Goal: Information Seeking & Learning: Check status

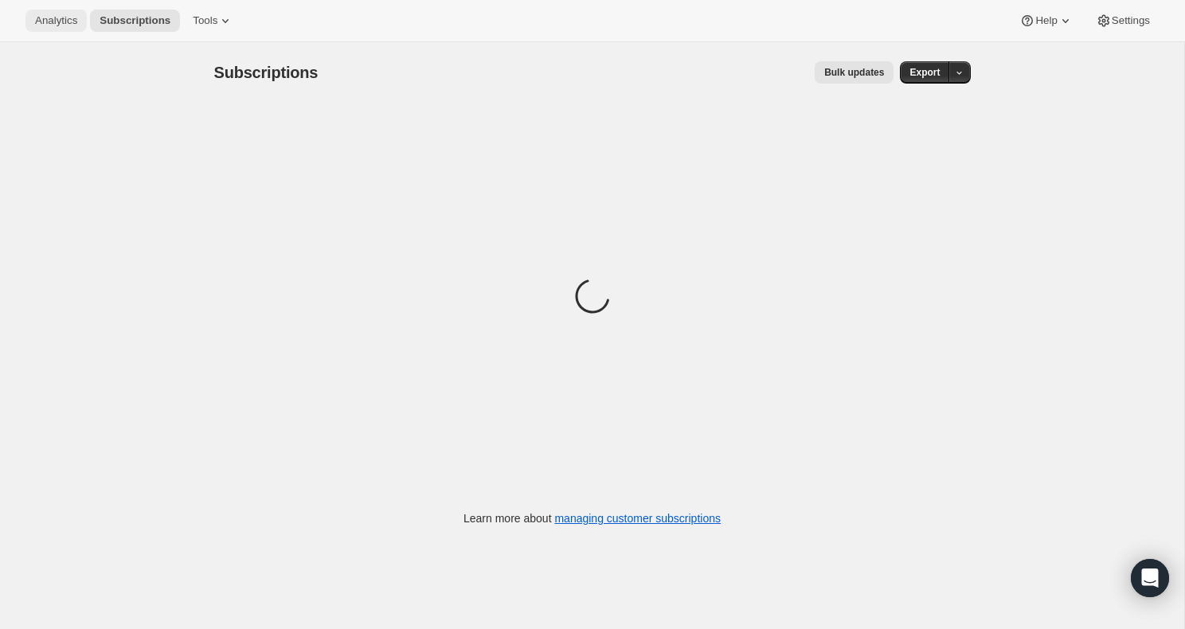
click at [42, 17] on span "Analytics" at bounding box center [56, 20] width 42 height 13
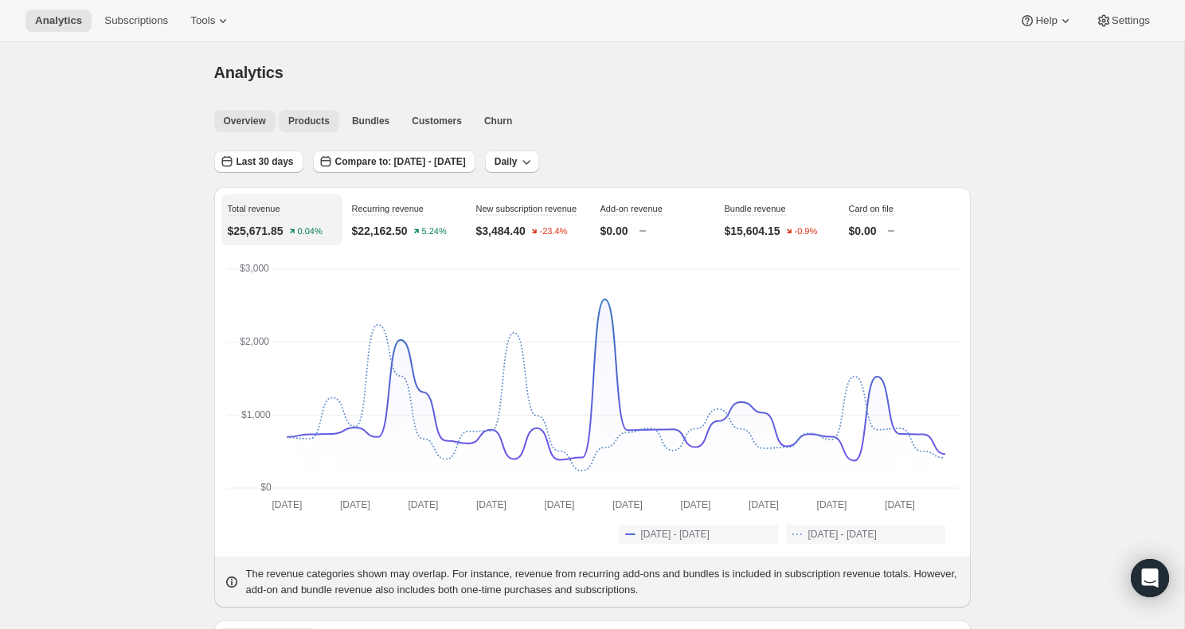
click at [305, 125] on span "Products" at bounding box center [308, 121] width 41 height 13
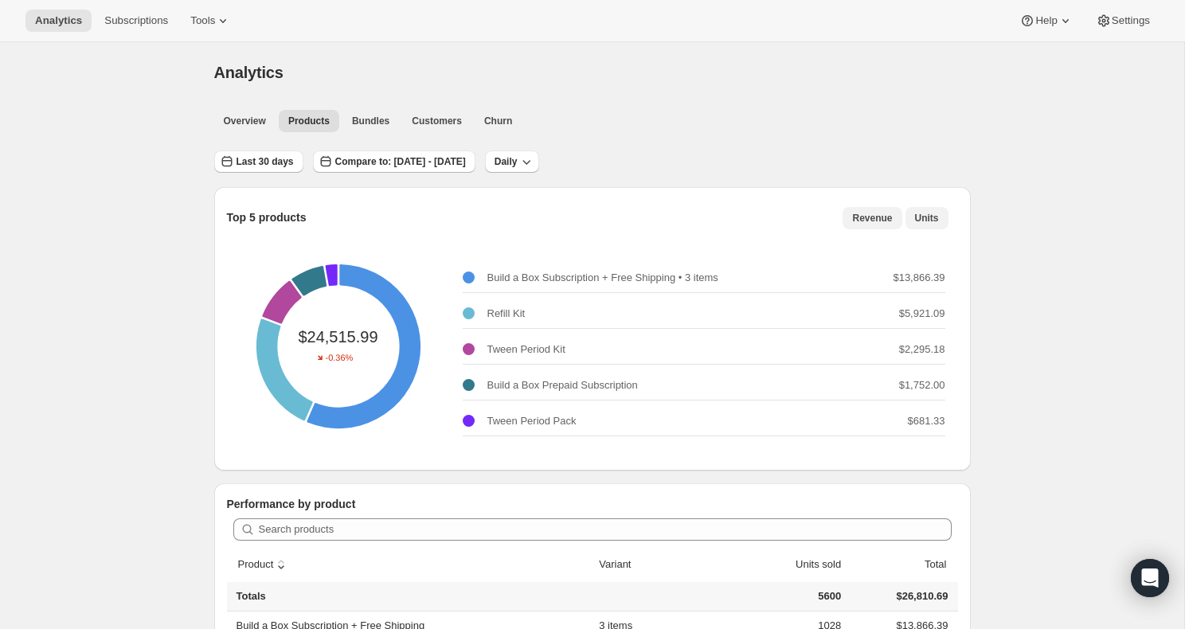
click at [939, 219] on button "Units" at bounding box center [926, 218] width 43 height 22
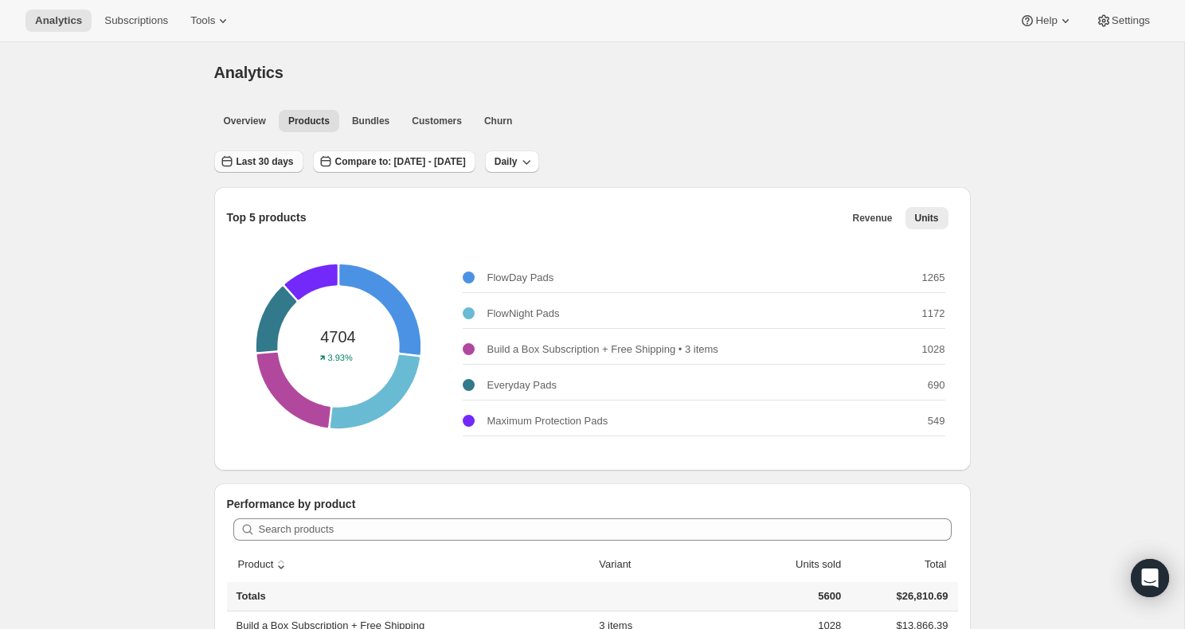
drag, startPoint x: 284, startPoint y: 158, endPoint x: 287, endPoint y: 168, distance: 10.1
click at [284, 159] on span "Last 30 days" at bounding box center [264, 161] width 57 height 13
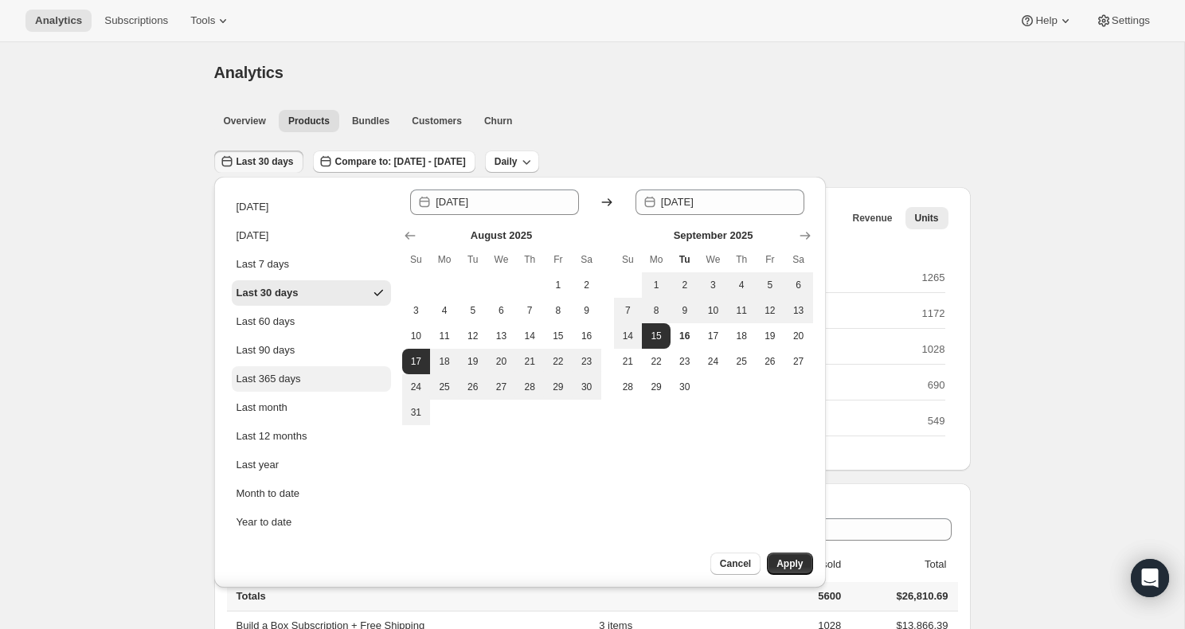
click at [277, 351] on div "Last 90 days" at bounding box center [265, 350] width 59 height 16
type input "[DATE]"
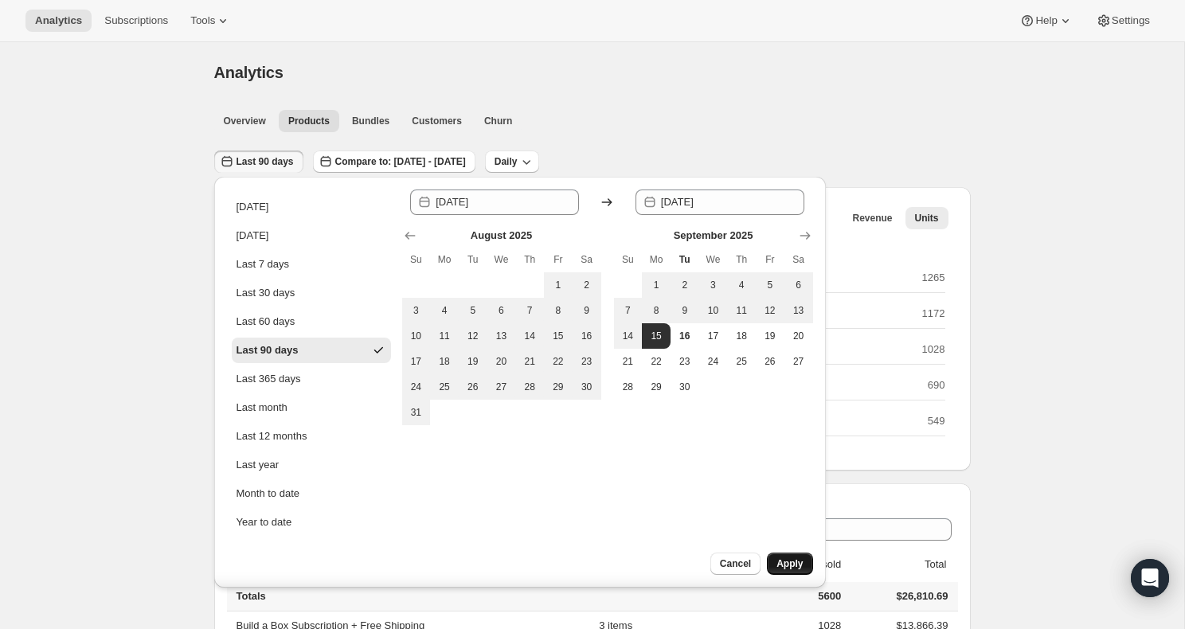
click at [774, 564] on button "Apply" at bounding box center [789, 564] width 45 height 22
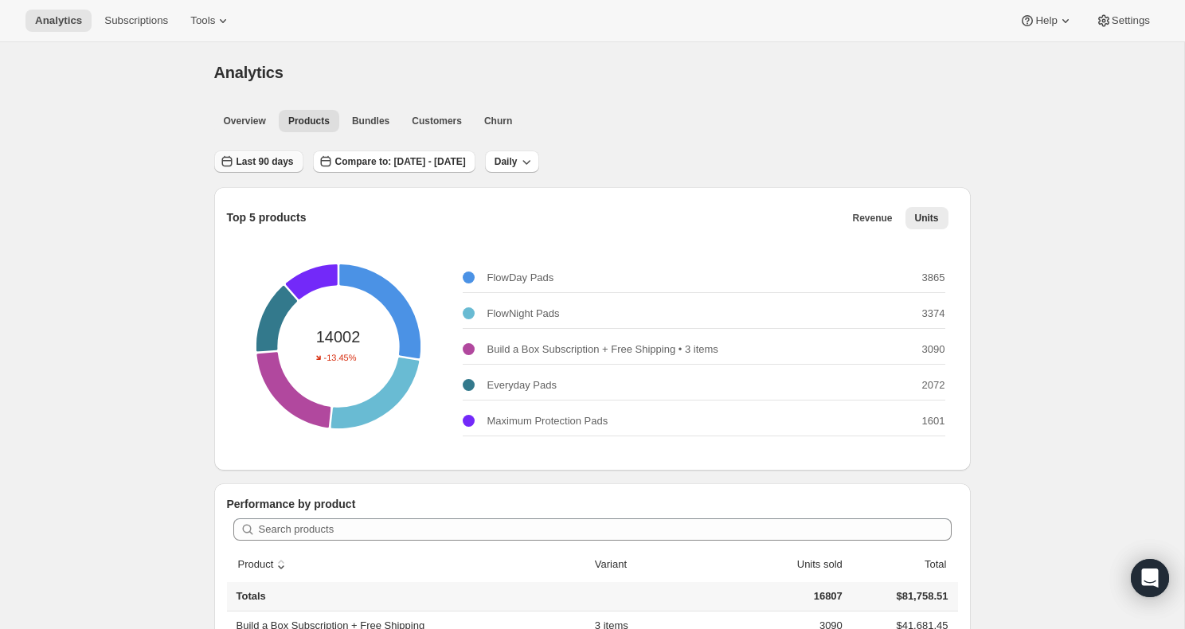
click at [273, 166] on span "Last 90 days" at bounding box center [264, 161] width 57 height 13
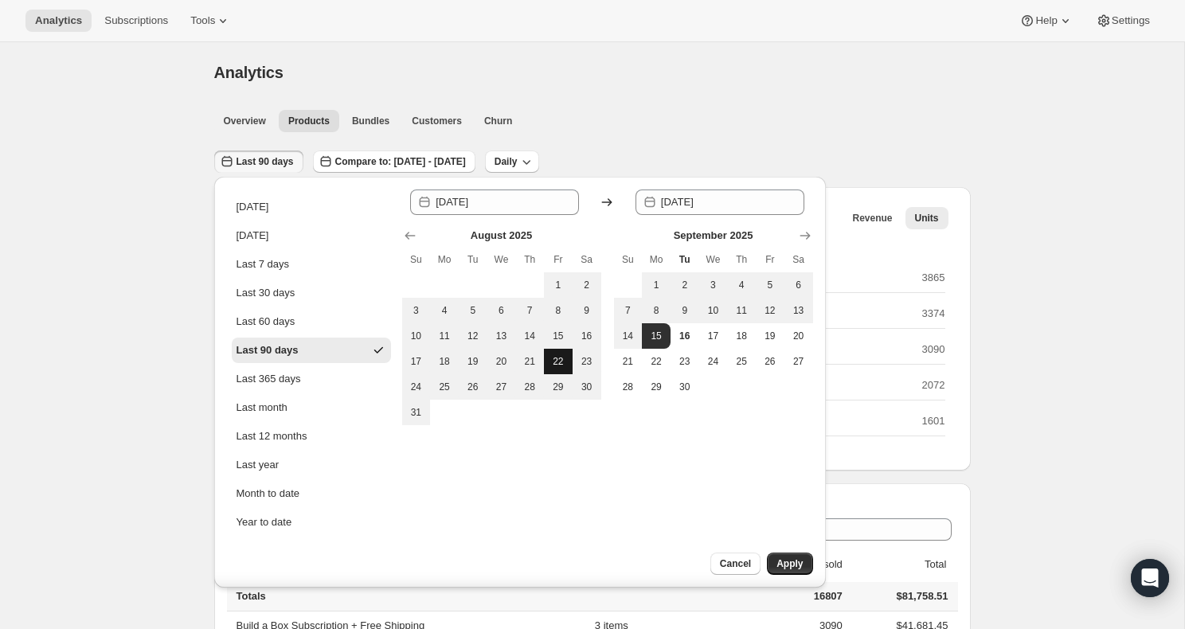
drag, startPoint x: 296, startPoint y: 295, endPoint x: 565, endPoint y: 368, distance: 278.9
click at [295, 295] on div "Last 30 days" at bounding box center [265, 293] width 59 height 16
type input "[DATE]"
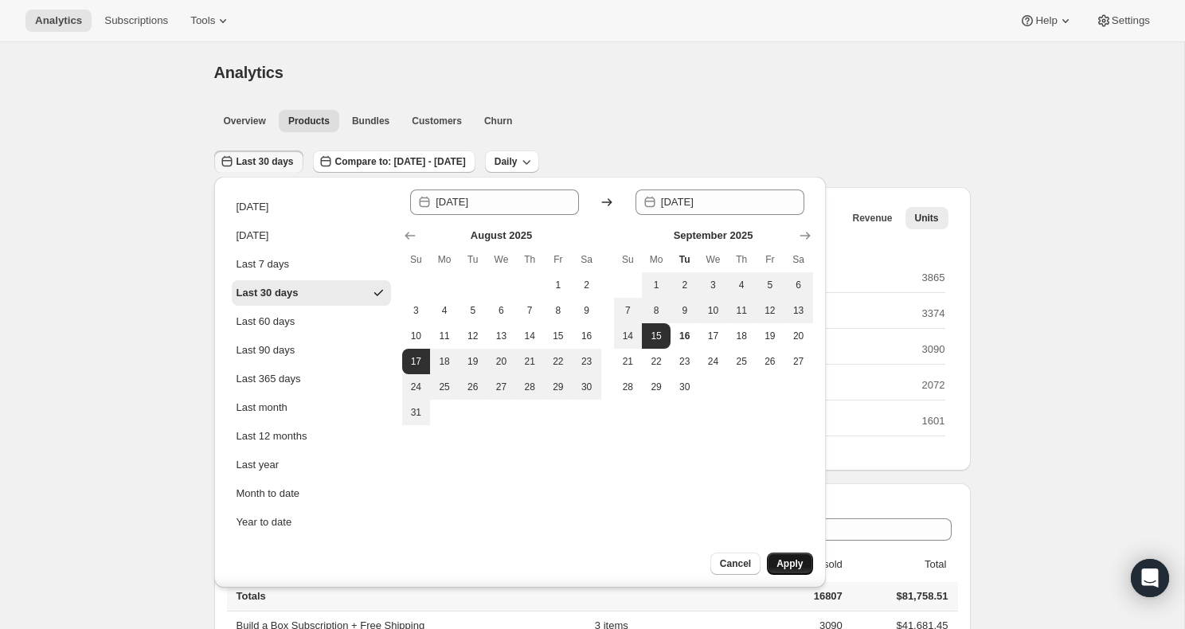
click at [801, 554] on button "Apply" at bounding box center [789, 564] width 45 height 22
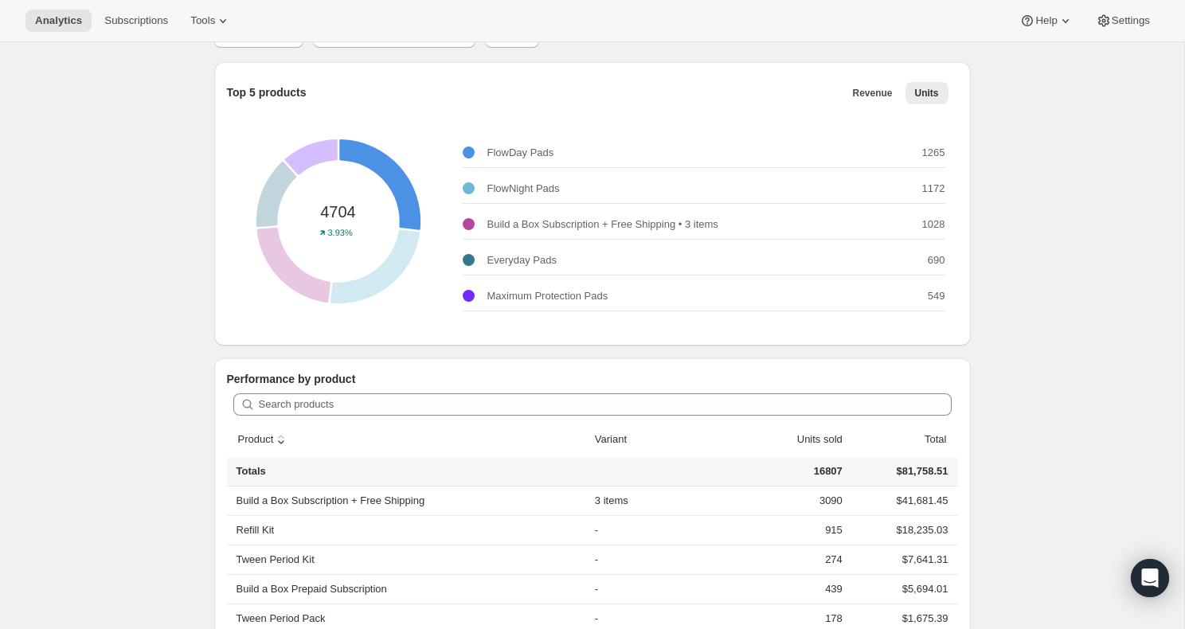
scroll to position [126, 0]
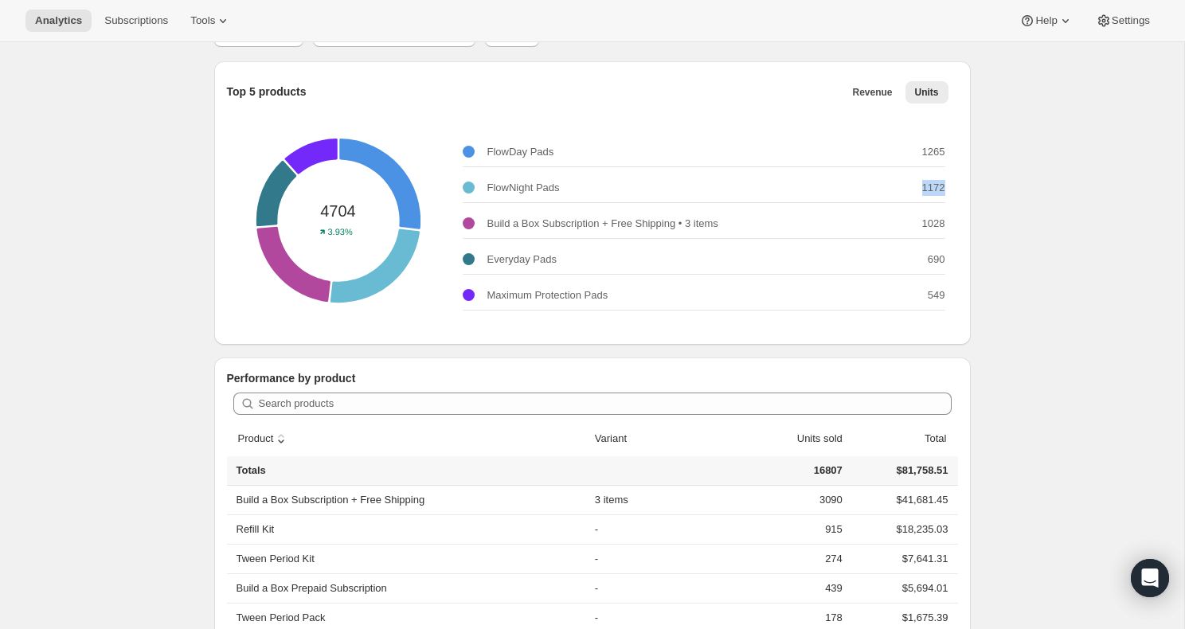
drag, startPoint x: 920, startPoint y: 193, endPoint x: 955, endPoint y: 192, distance: 35.9
click at [955, 192] on div "4704 3.93% FlowDay Pads 1265 FlowNight Pads 1172 Build a Box Subscription + Fre…" at bounding box center [592, 220] width 731 height 223
drag, startPoint x: 916, startPoint y: 157, endPoint x: 949, endPoint y: 156, distance: 32.7
click at [949, 156] on div "4704 3.93% FlowDay Pads 1265 FlowNight Pads 1172 Build a Box Subscription + Fre…" at bounding box center [592, 220] width 731 height 223
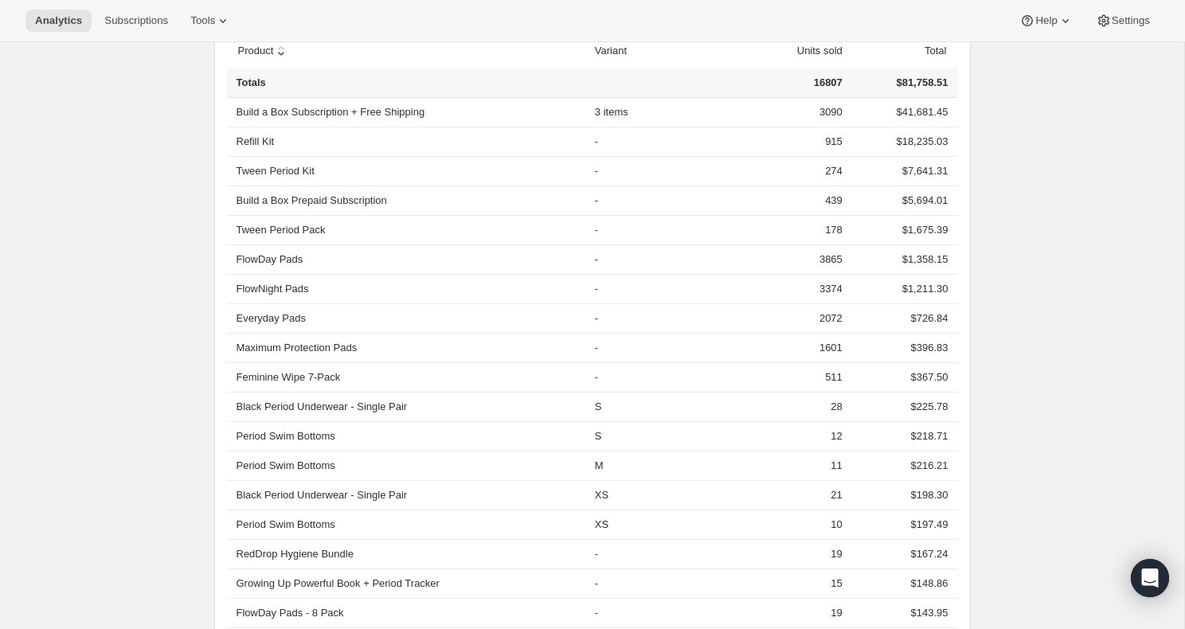
scroll to position [0, 0]
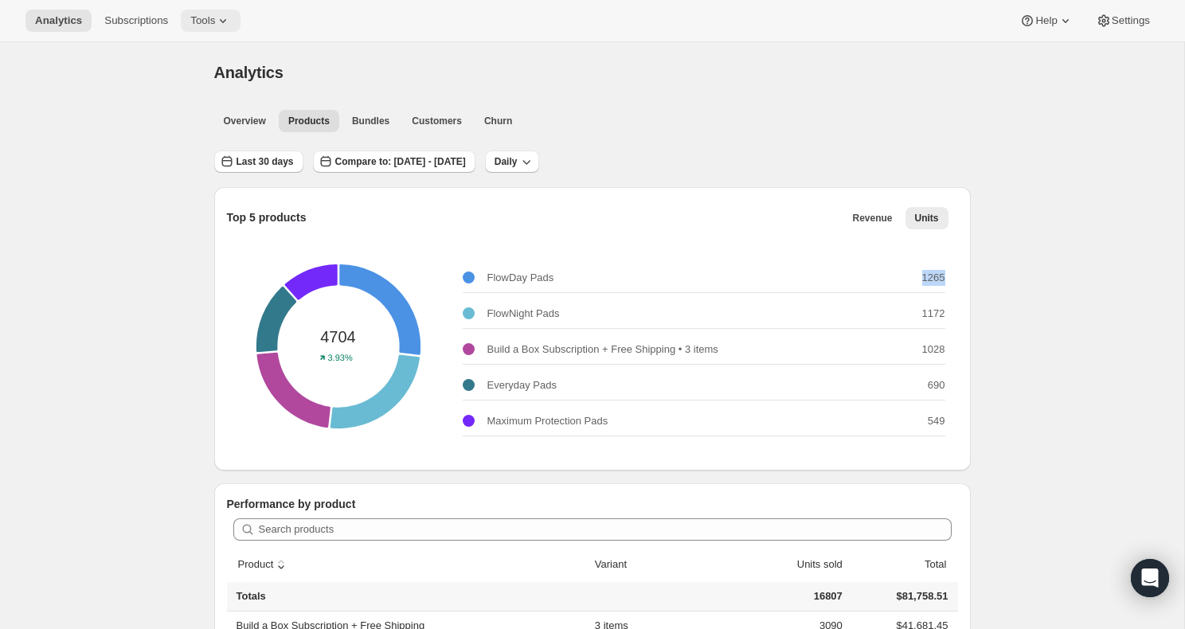
click at [215, 22] on span "Tools" at bounding box center [202, 20] width 25 height 13
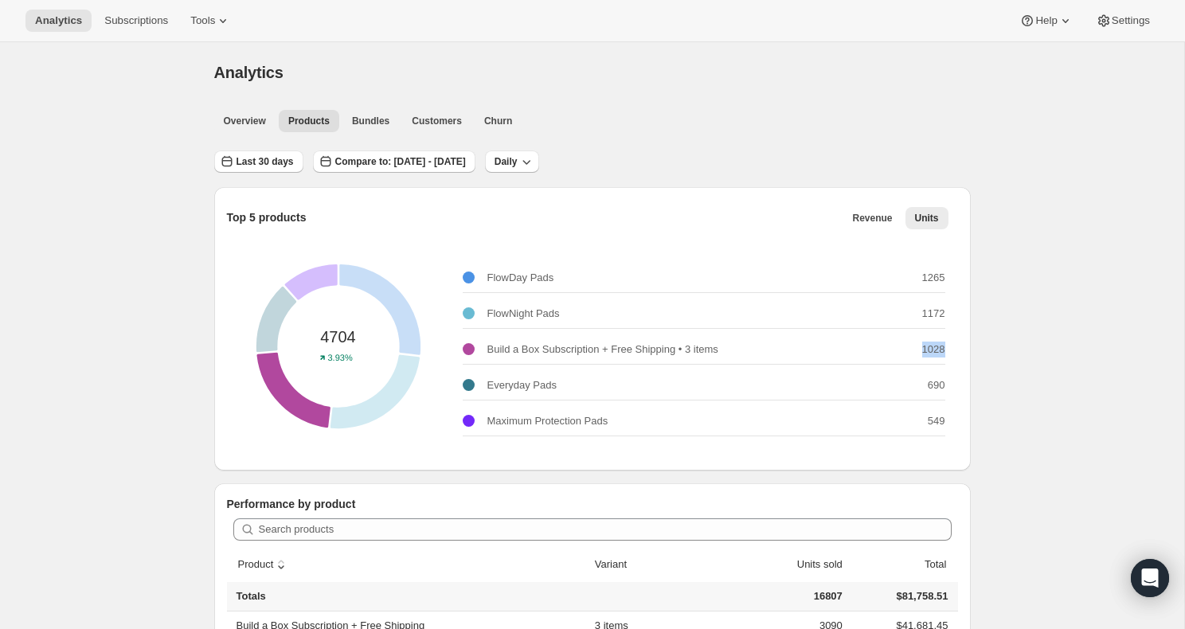
drag, startPoint x: 919, startPoint y: 350, endPoint x: 965, endPoint y: 350, distance: 46.2
click at [965, 350] on div "Top 5 products Revenue Units More views Revenue Units More views 4704 3.93% Flo…" at bounding box center [592, 328] width 756 height 283
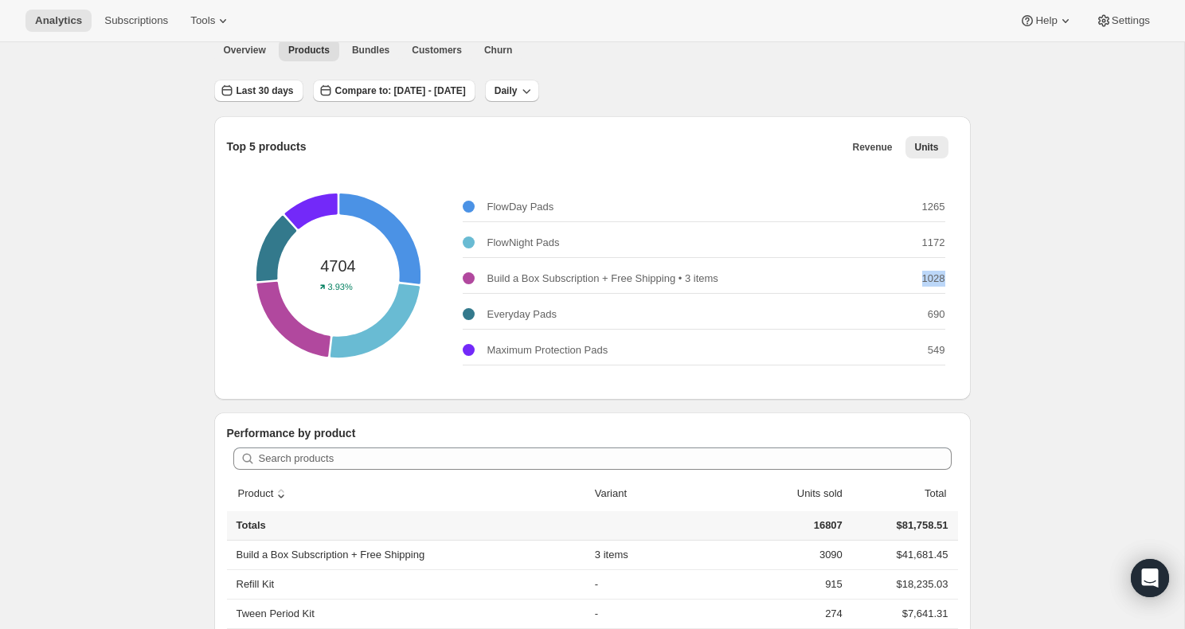
scroll to position [76, 0]
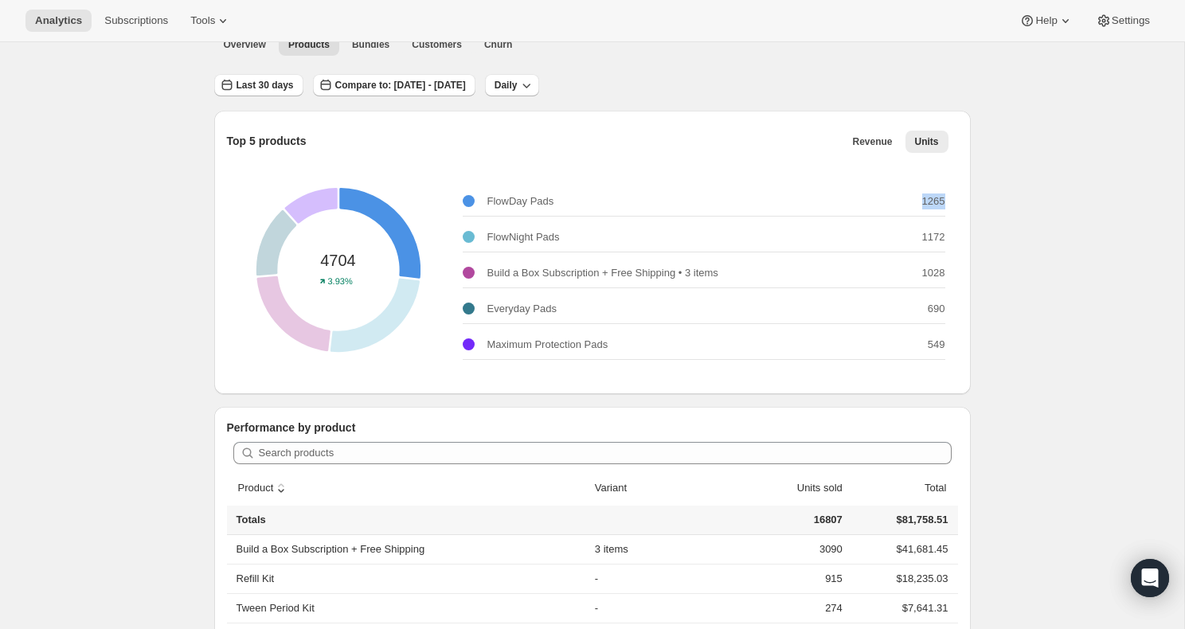
drag, startPoint x: 912, startPoint y: 198, endPoint x: 962, endPoint y: 213, distance: 51.4
drag, startPoint x: 909, startPoint y: 234, endPoint x: 947, endPoint y: 238, distance: 37.6
click at [943, 235] on div "FlowNight Pads 1172" at bounding box center [704, 237] width 482 height 29
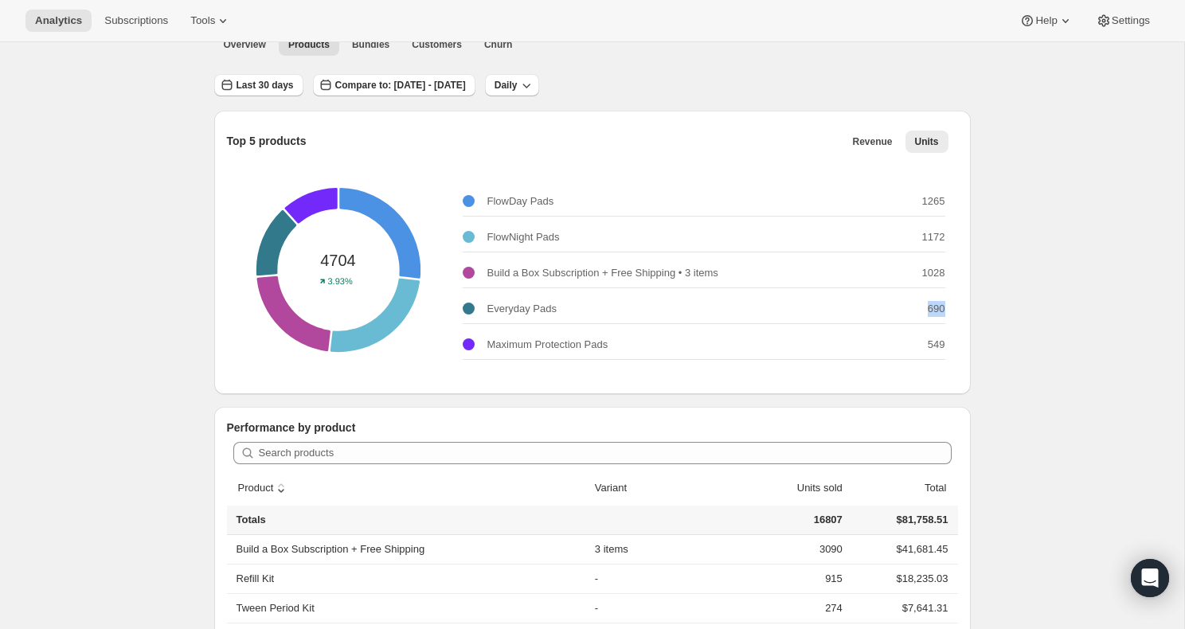
drag, startPoint x: 925, startPoint y: 309, endPoint x: 947, endPoint y: 307, distance: 22.4
click at [947, 307] on div "4704 3.93% FlowDay Pads 1265 FlowNight Pads 1172 Build a Box Subscription + Fre…" at bounding box center [592, 269] width 731 height 223
click at [958, 309] on div "Top 5 products Revenue Units More views Revenue Units More views 4704 3.93% Flo…" at bounding box center [592, 252] width 756 height 283
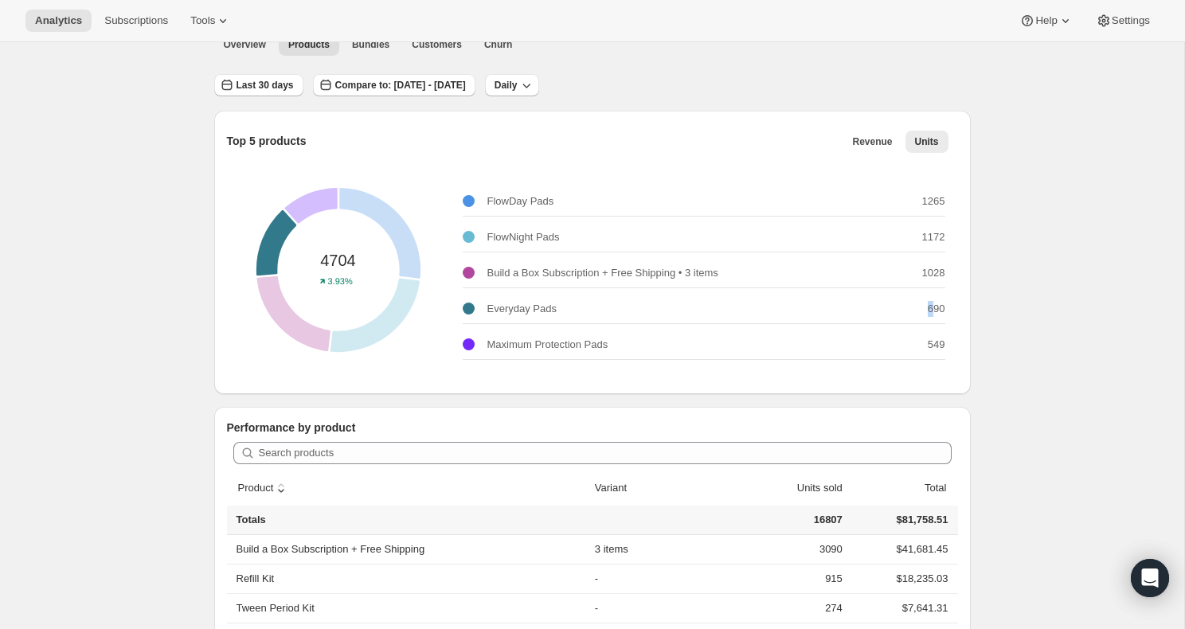
drag, startPoint x: 924, startPoint y: 307, endPoint x: 947, endPoint y: 312, distance: 23.6
click at [936, 309] on div "Everyday Pads 690" at bounding box center [704, 309] width 482 height 29
drag, startPoint x: 926, startPoint y: 341, endPoint x: 960, endPoint y: 332, distance: 35.3
click at [959, 333] on div "Top 5 products Revenue Units More views Revenue Units More views 4704 3.93% Flo…" at bounding box center [592, 252] width 756 height 283
drag, startPoint x: 920, startPoint y: 240, endPoint x: 942, endPoint y: 227, distance: 25.4
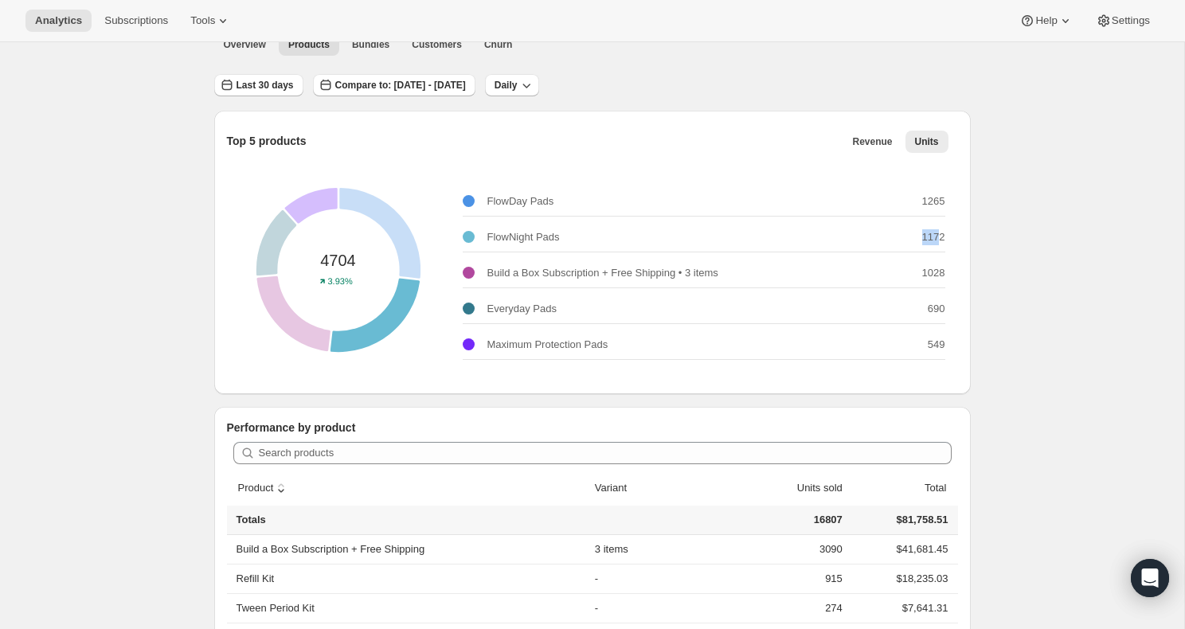
click at [941, 229] on div "FlowNight Pads 1172" at bounding box center [704, 237] width 482 height 29
drag, startPoint x: 930, startPoint y: 198, endPoint x: 954, endPoint y: 201, distance: 24.0
click at [948, 198] on div "4704 3.93% FlowDay Pads 1265 FlowNight Pads 1172 Build a Box Subscription + Fre…" at bounding box center [592, 269] width 731 height 223
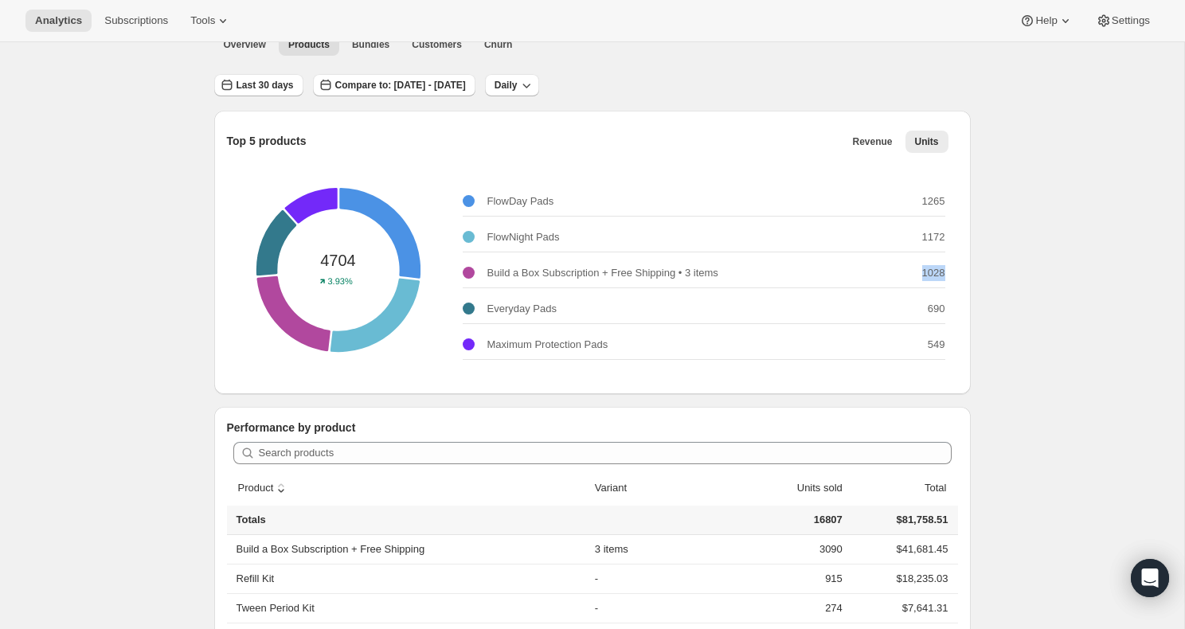
click at [951, 270] on div "4704 3.93% FlowDay Pads 1265 FlowNight Pads 1172 Build a Box Subscription + Fre…" at bounding box center [592, 269] width 731 height 223
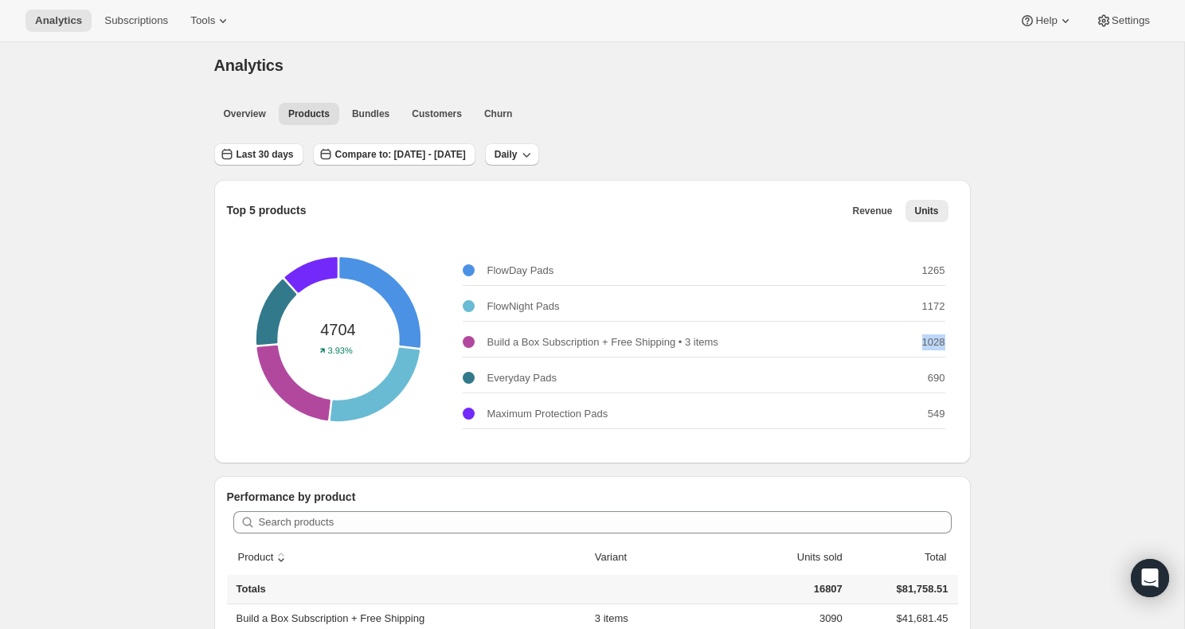
scroll to position [0, 0]
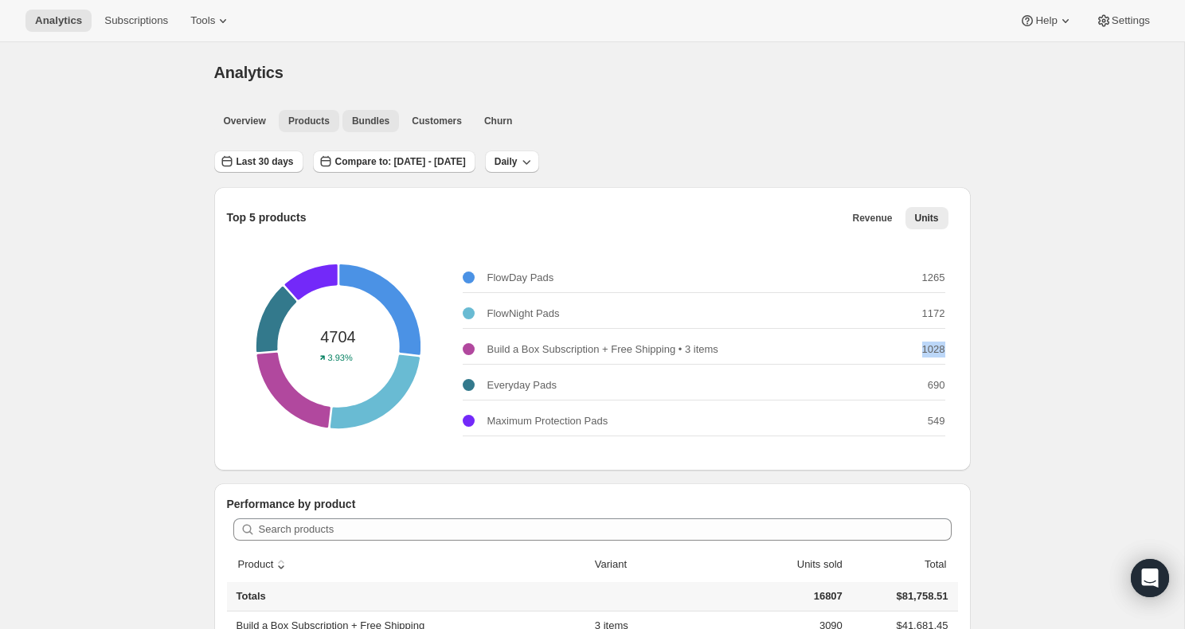
click at [380, 122] on span "Bundles" at bounding box center [370, 121] width 37 height 13
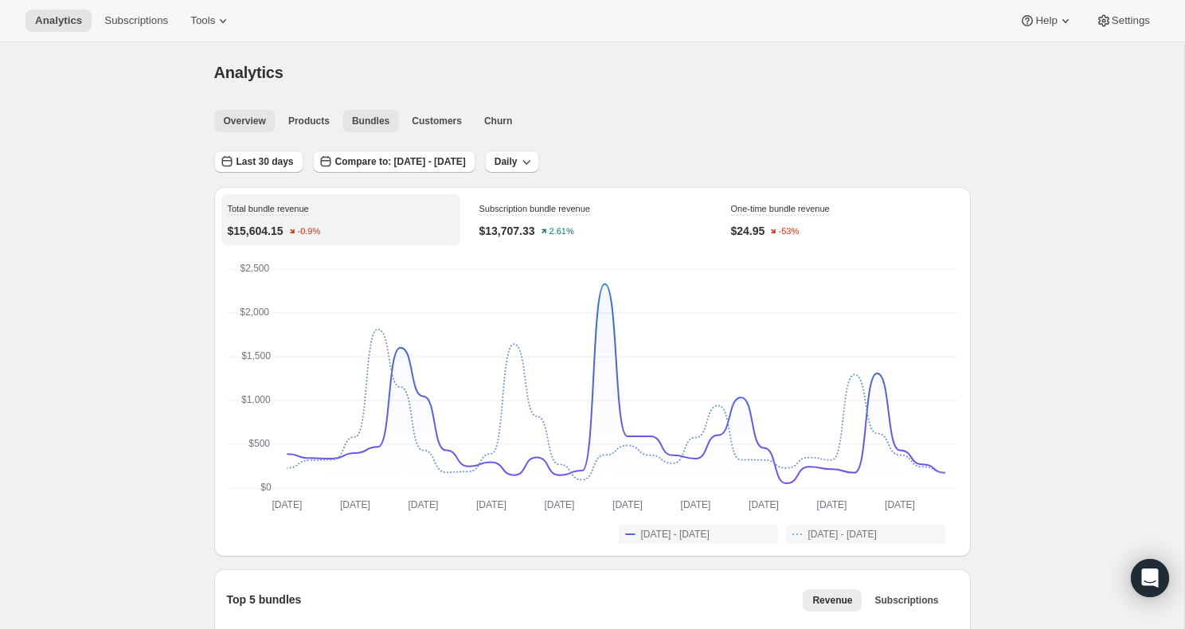
click at [256, 122] on span "Overview" at bounding box center [245, 121] width 42 height 13
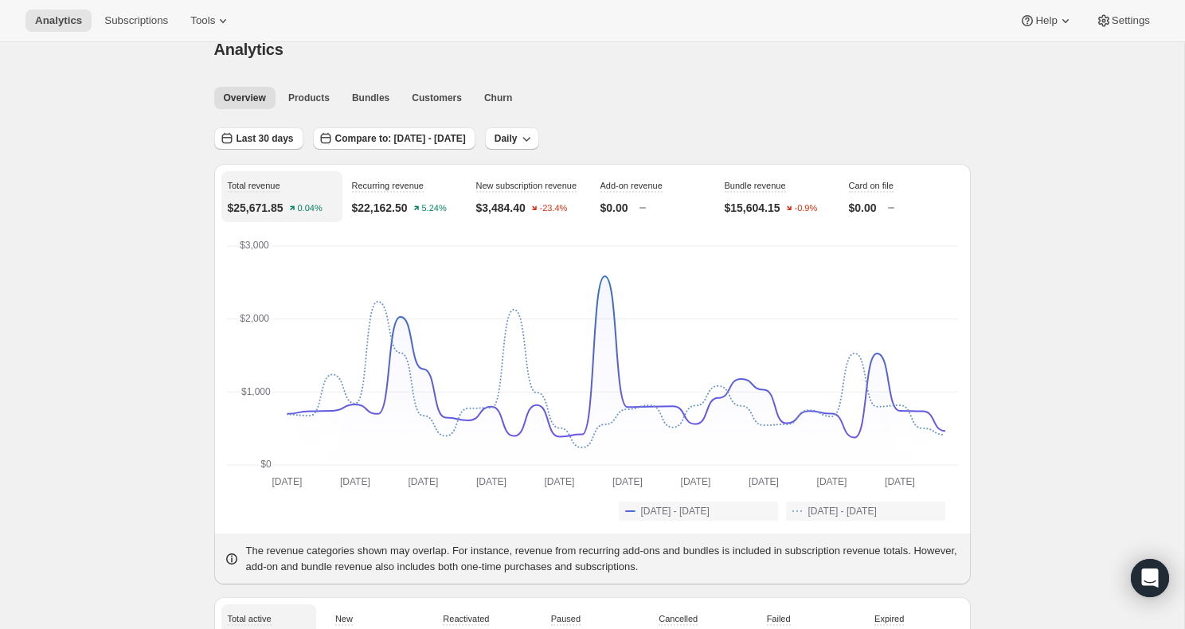
scroll to position [18, 0]
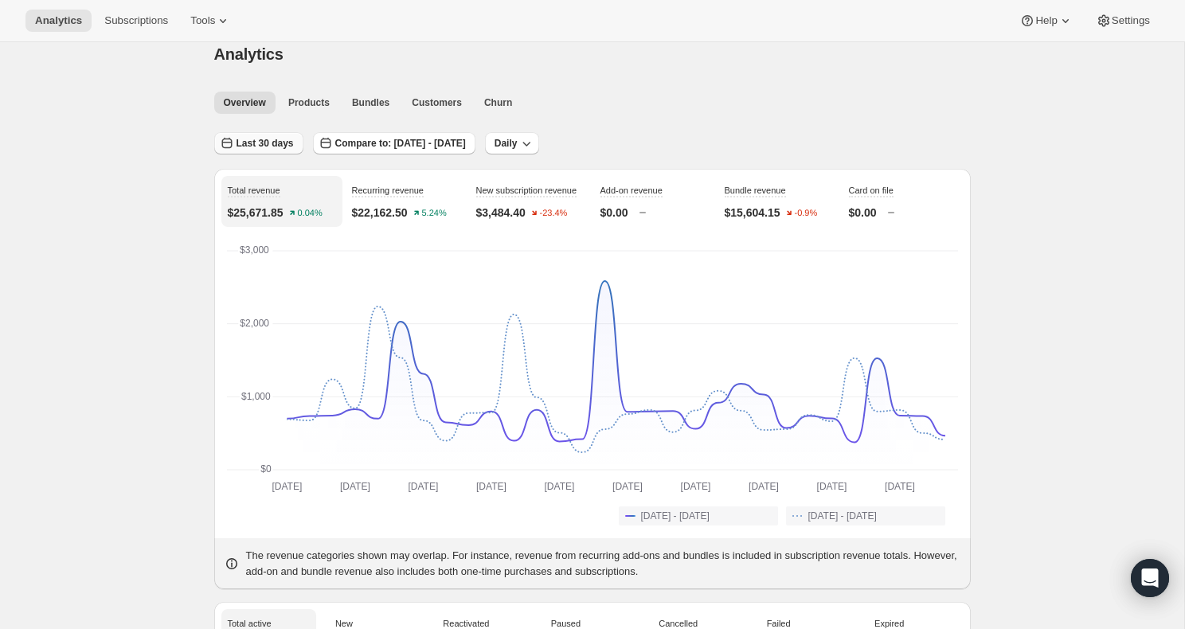
click at [271, 147] on span "Last 30 days" at bounding box center [264, 143] width 57 height 13
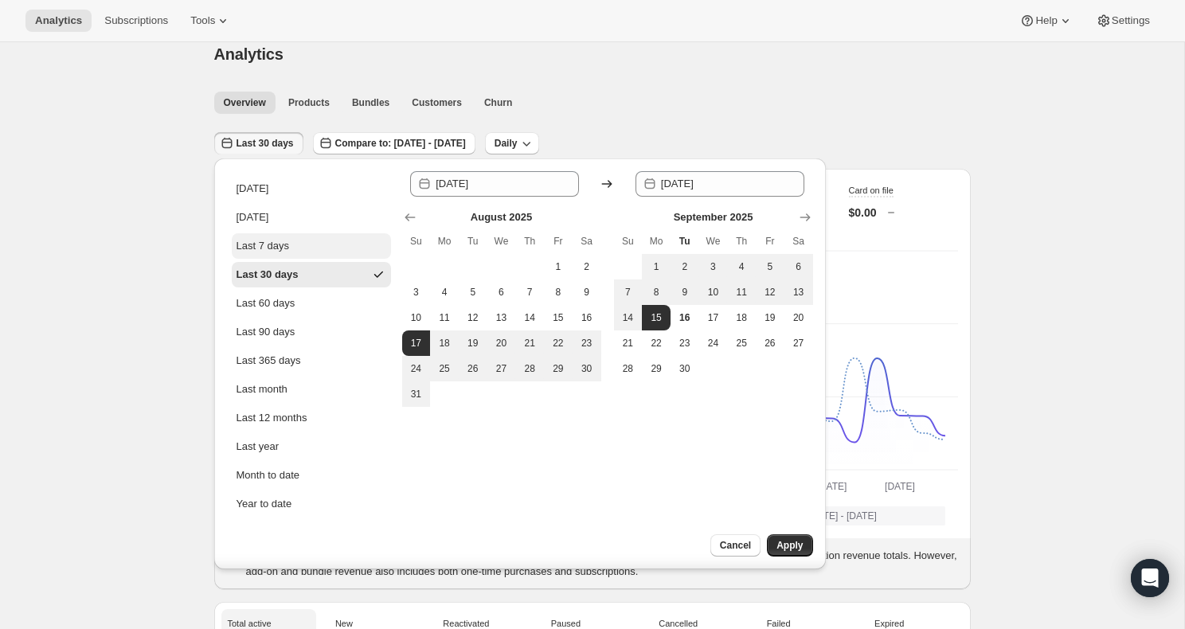
click at [326, 248] on button "Last 7 days" at bounding box center [311, 245] width 159 height 25
type input "[DATE]"
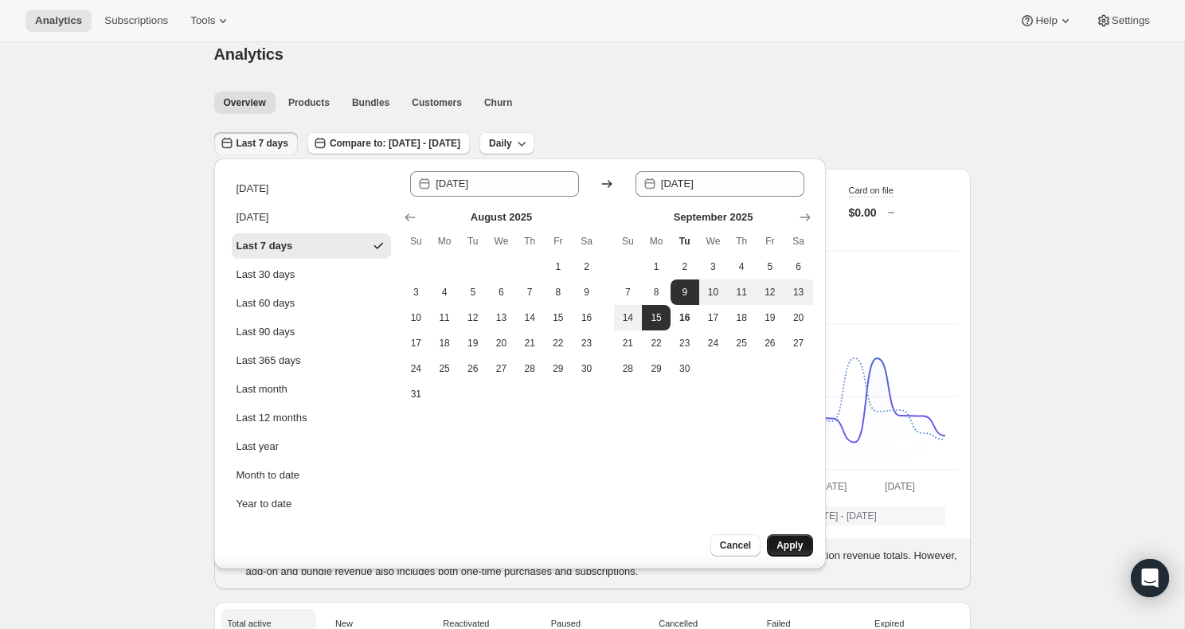
click at [783, 541] on span "Apply" at bounding box center [789, 545] width 26 height 13
